Goal: Find specific page/section: Find specific page/section

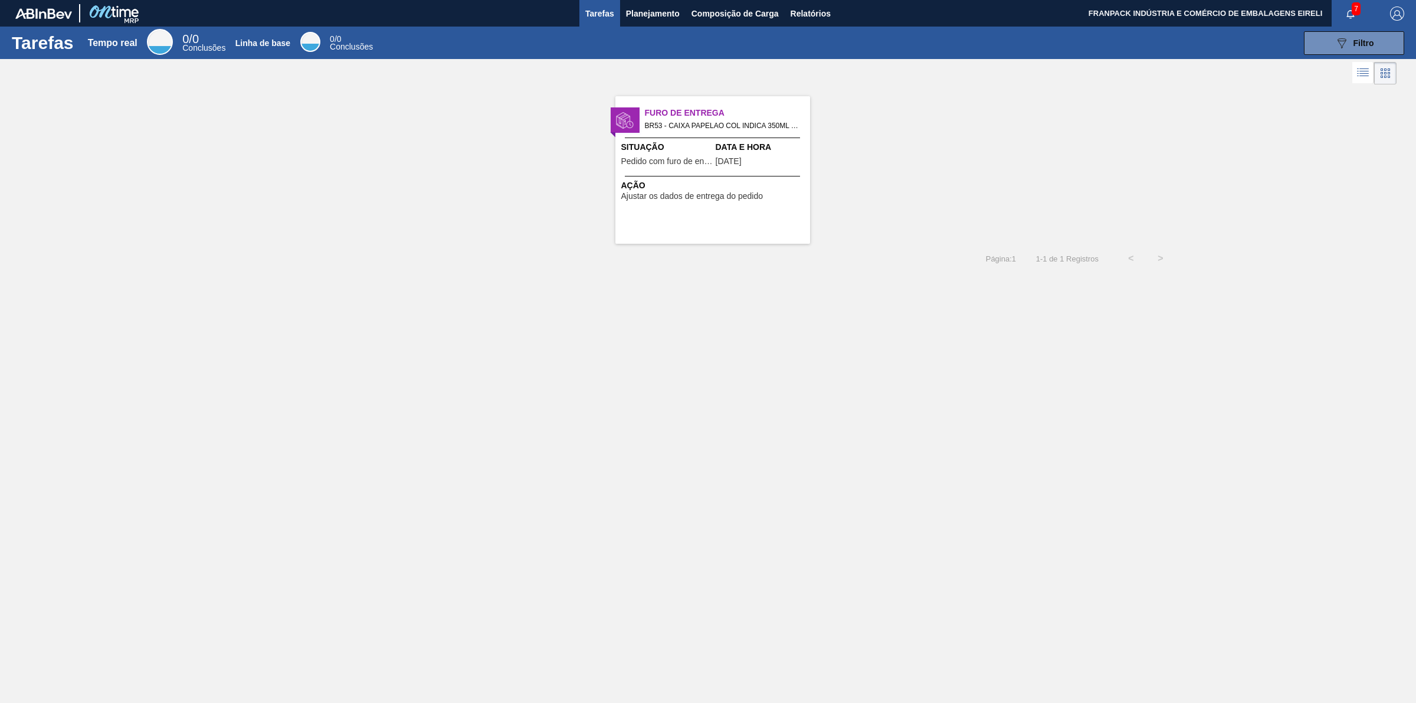
click at [196, 45] on font "Conclusões" at bounding box center [203, 47] width 43 height 9
click at [199, 35] on font "0" at bounding box center [195, 38] width 6 height 13
click at [685, 157] on font "Pedido com furo de entrega" at bounding box center [672, 160] width 102 height 9
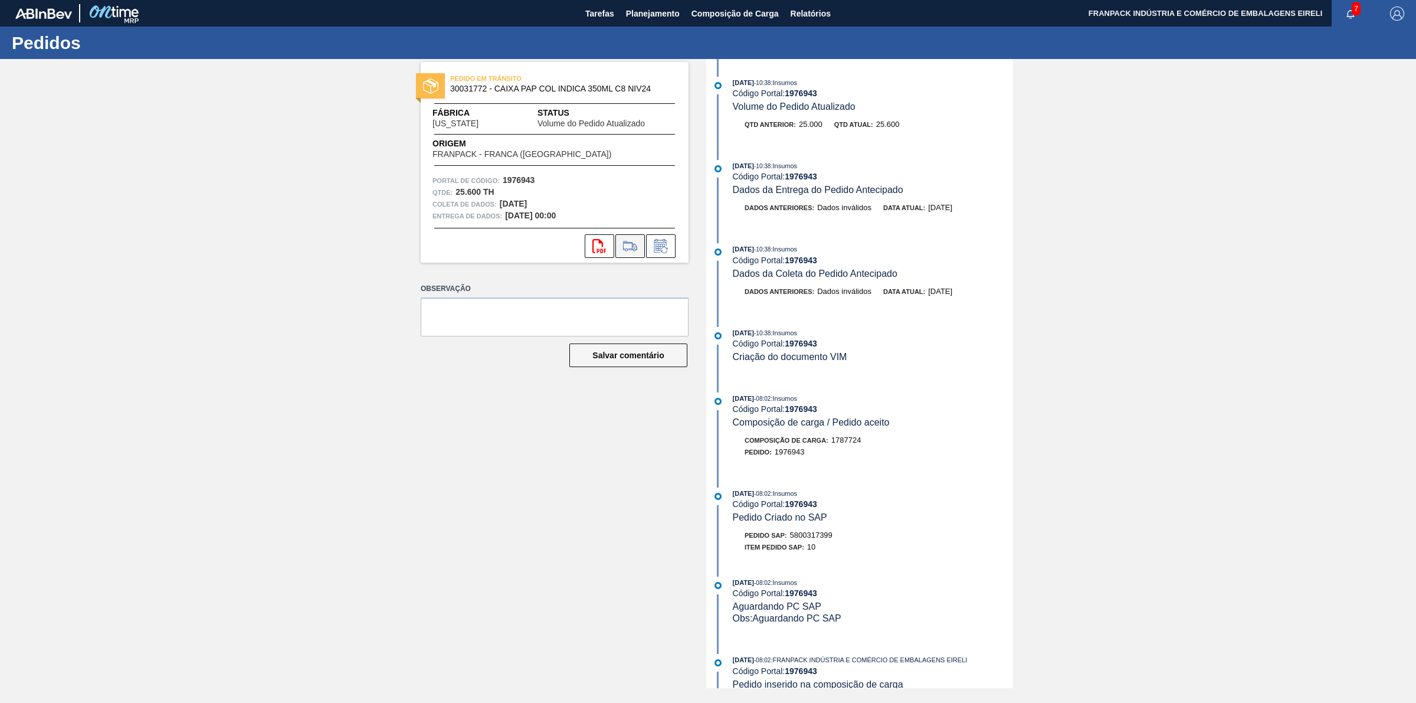
click at [626, 239] on icon at bounding box center [630, 246] width 19 height 14
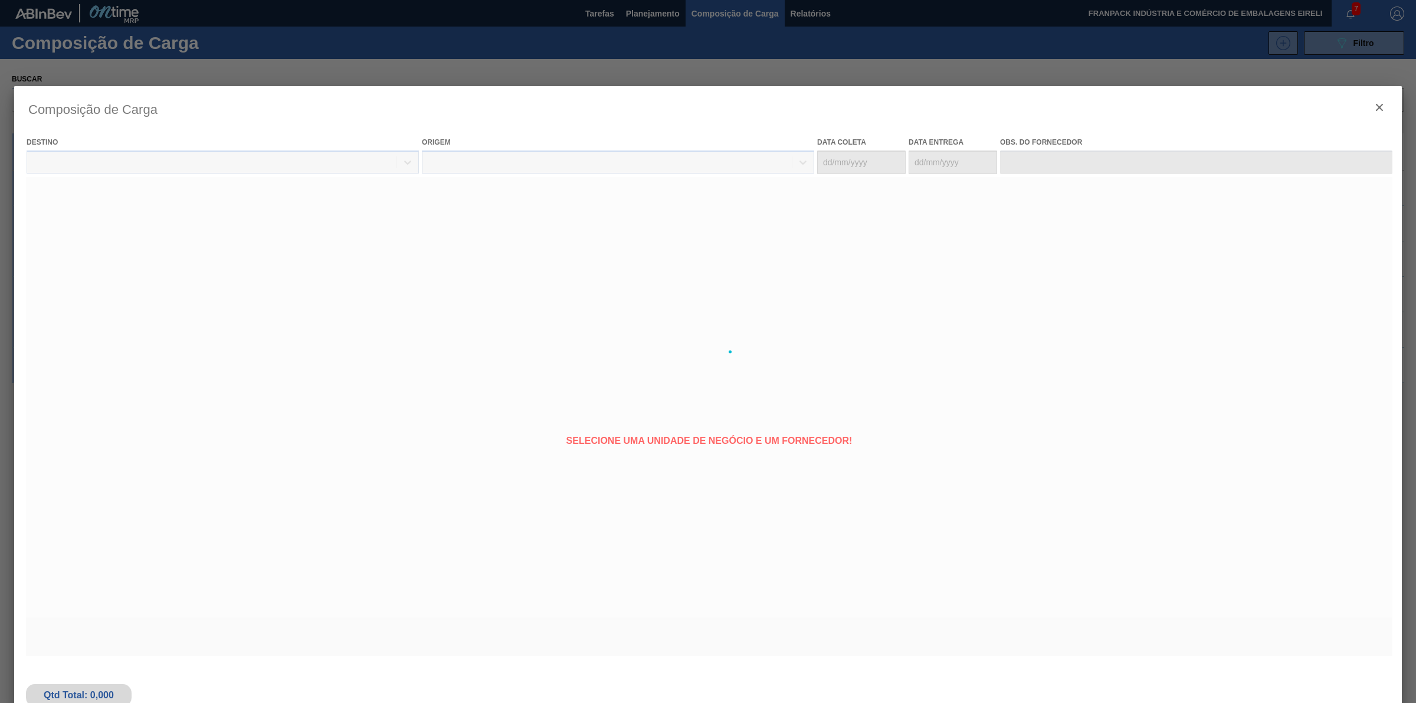
type coleta "[DATE]"
type entrega "[DATE]"
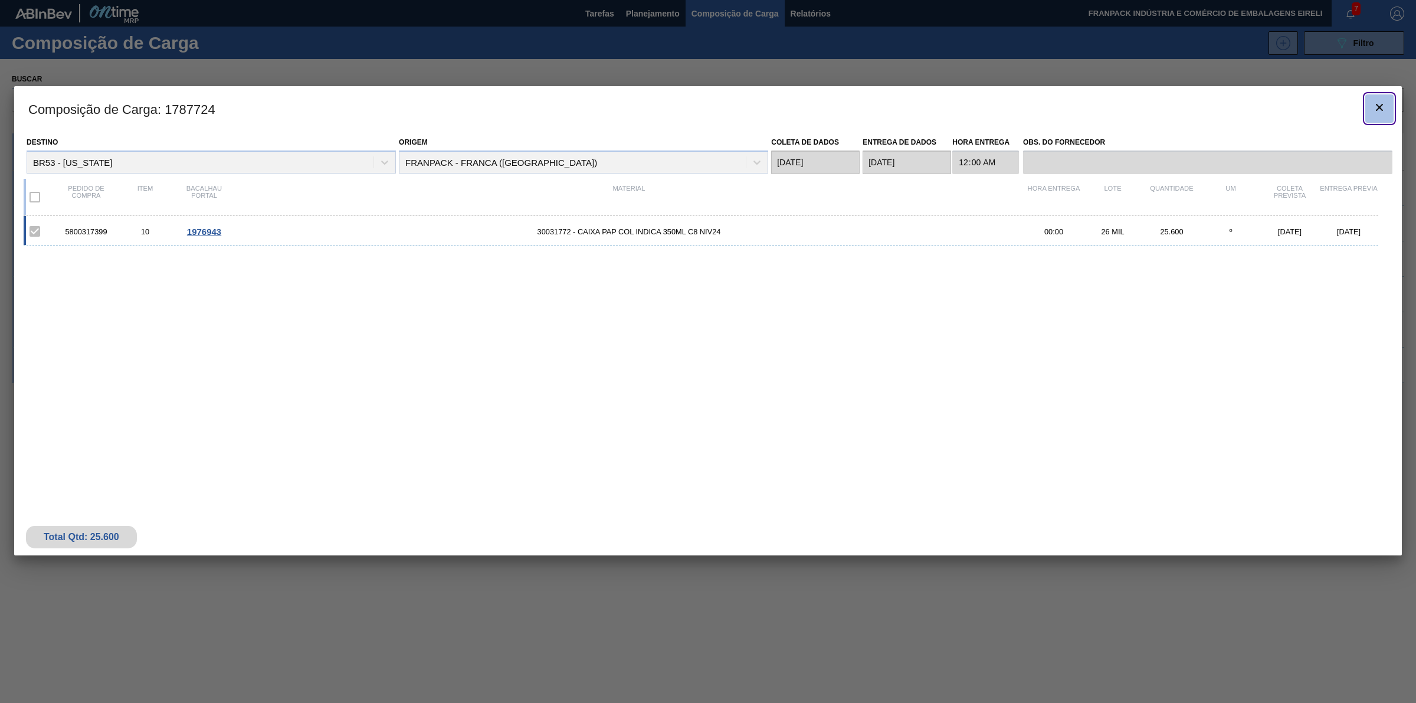
click at [708, 103] on icon "botão de ícone" at bounding box center [1379, 107] width 14 height 14
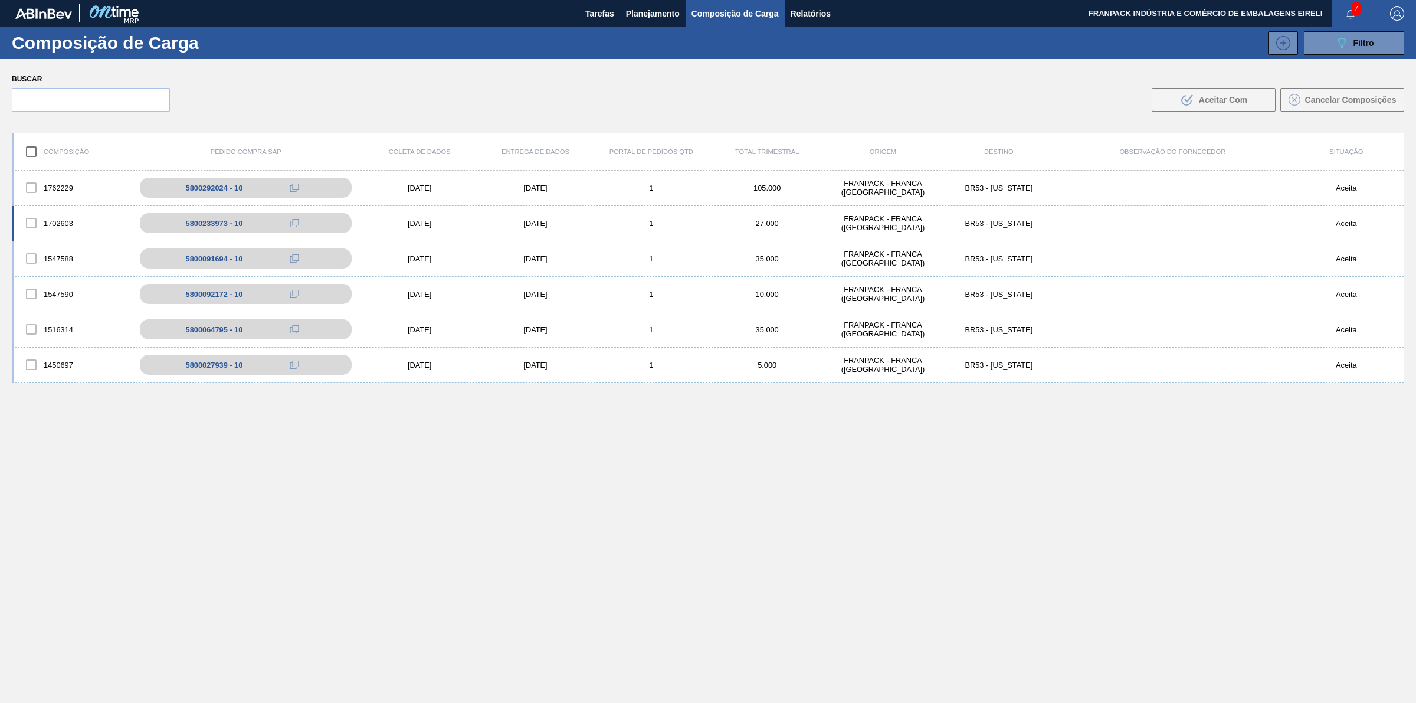
drag, startPoint x: 980, startPoint y: 225, endPoint x: 928, endPoint y: 221, distance: 52.7
drag, startPoint x: 928, startPoint y: 221, endPoint x: 646, endPoint y: 14, distance: 349.7
click at [646, 14] on font "Planejamento" at bounding box center [653, 13] width 54 height 9
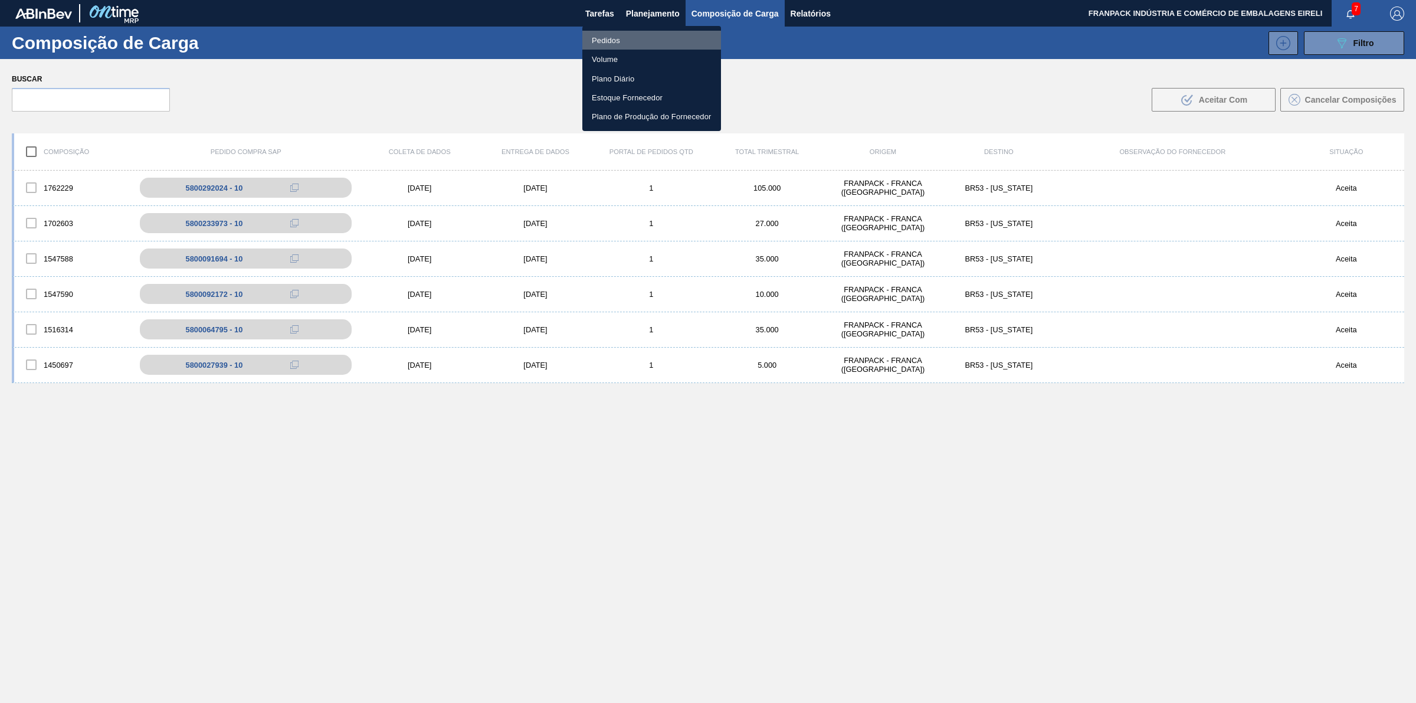
click at [590, 42] on li "Pedidos" at bounding box center [651, 40] width 139 height 19
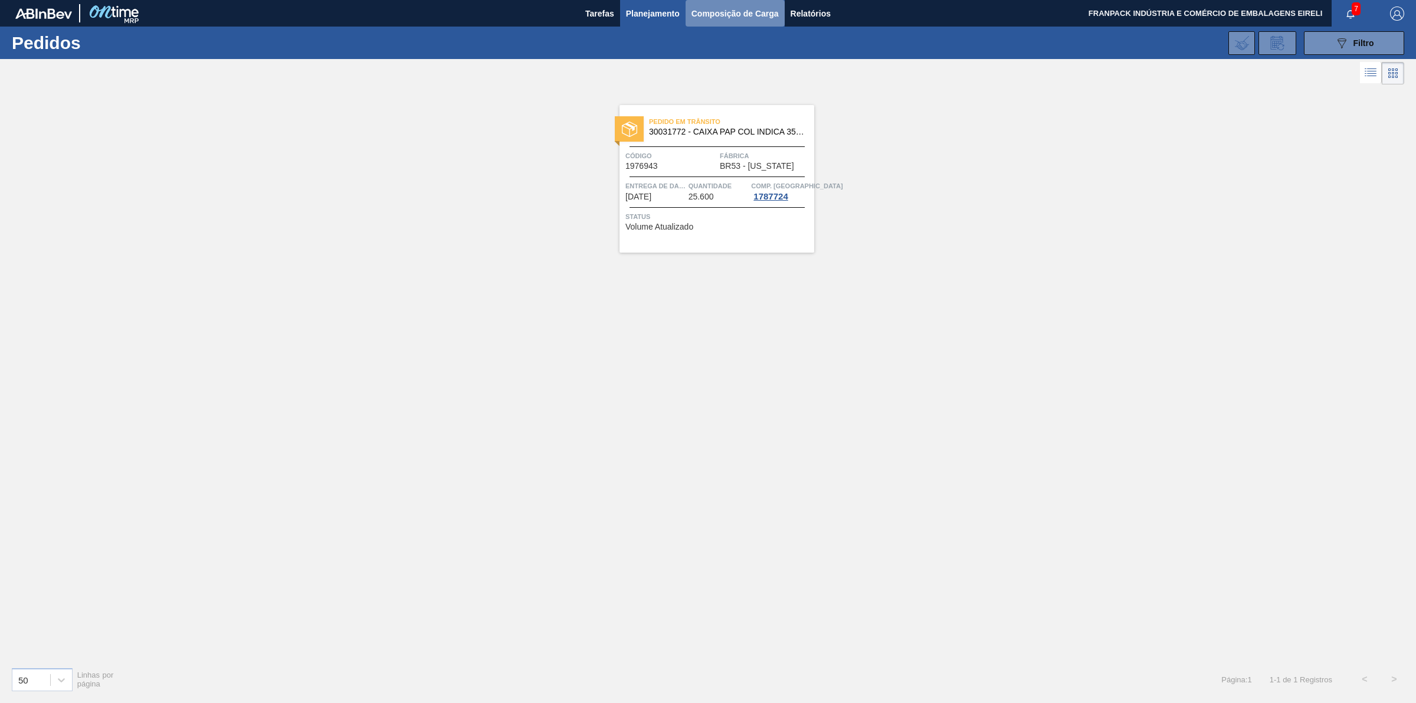
click at [708, 15] on font "Composição de Carga" at bounding box center [734, 13] width 87 height 9
